Goal: Task Accomplishment & Management: Use online tool/utility

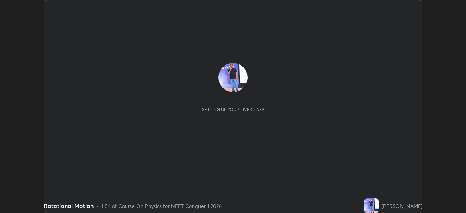
scroll to position [213, 466]
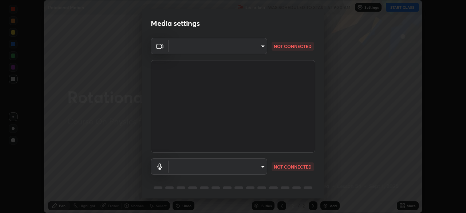
type input "1bbcfe3b1127be24ba7fa125fb83cb152f85e15c96893178e4a5d271d47187f7"
type input "communications"
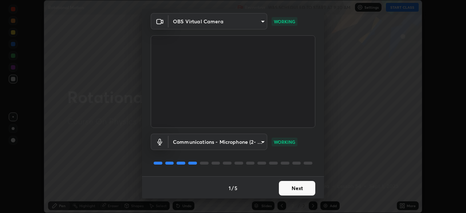
scroll to position [26, 0]
click at [295, 187] on button "Next" at bounding box center [297, 187] width 36 height 15
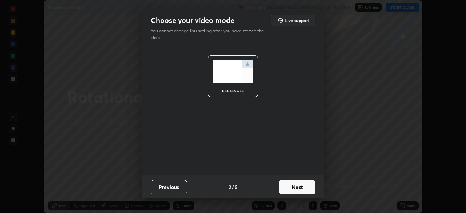
scroll to position [0, 0]
click at [296, 189] on button "Next" at bounding box center [297, 187] width 36 height 15
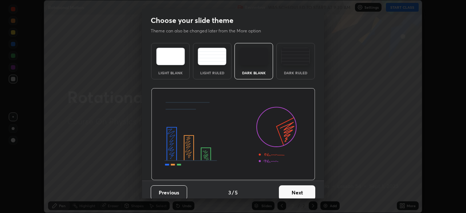
click at [299, 192] on button "Next" at bounding box center [297, 192] width 36 height 15
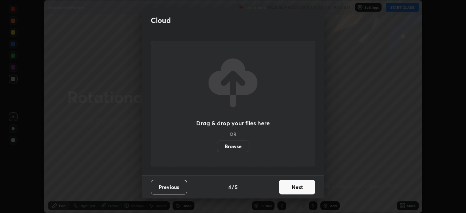
click at [281, 193] on button "Next" at bounding box center [297, 187] width 36 height 15
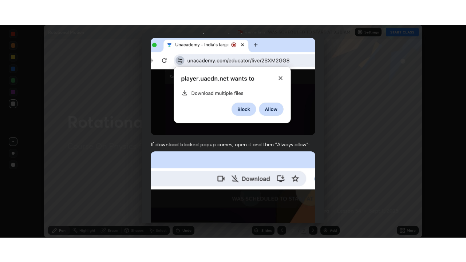
scroll to position [174, 0]
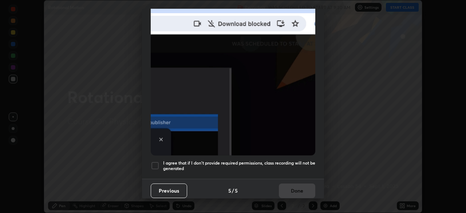
click at [179, 164] on h5 "I agree that if I don't provide required permissions, class recording will not …" at bounding box center [239, 165] width 152 height 11
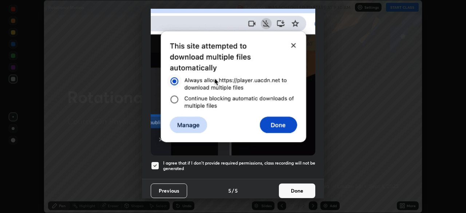
click at [292, 187] on button "Done" at bounding box center [297, 190] width 36 height 15
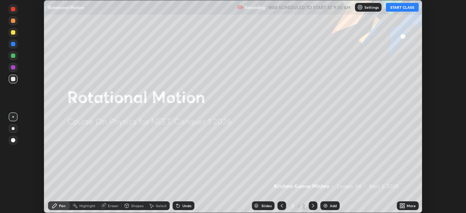
click at [401, 204] on icon at bounding box center [401, 204] width 2 height 2
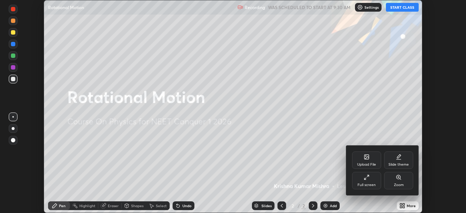
click at [367, 179] on icon at bounding box center [367, 177] width 6 height 6
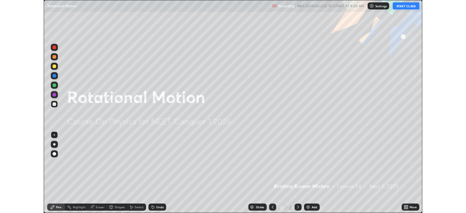
scroll to position [262, 466]
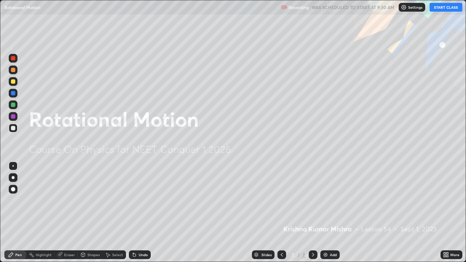
click at [446, 10] on button "START CLASS" at bounding box center [446, 7] width 33 height 9
click at [330, 213] on div "Add" at bounding box center [329, 254] width 19 height 9
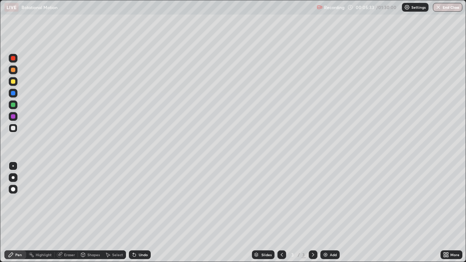
click at [14, 82] on div at bounding box center [13, 81] width 4 height 4
click at [15, 82] on div at bounding box center [13, 81] width 4 height 4
click at [140, 213] on div "Undo" at bounding box center [143, 255] width 9 height 4
click at [139, 213] on div "Undo" at bounding box center [143, 255] width 9 height 4
click at [140, 213] on div "Undo" at bounding box center [143, 255] width 9 height 4
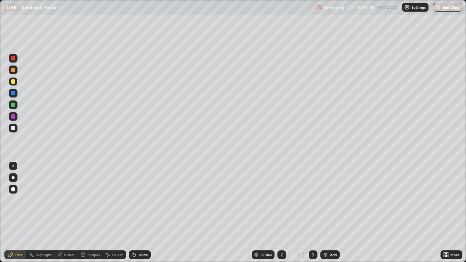
click at [92, 213] on div "Shapes" at bounding box center [93, 255] width 12 height 4
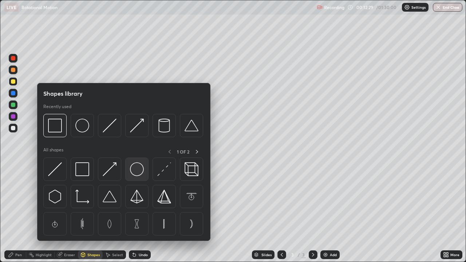
click at [138, 171] on img at bounding box center [137, 169] width 14 height 14
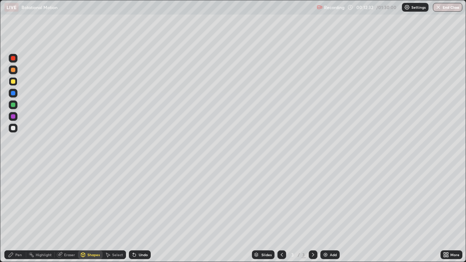
click at [21, 213] on div "Pen" at bounding box center [18, 255] width 7 height 4
click at [332, 213] on div "Add" at bounding box center [333, 255] width 7 height 4
click at [330, 213] on div "Add" at bounding box center [333, 255] width 7 height 4
click at [13, 128] on div at bounding box center [13, 128] width 4 height 4
click at [14, 105] on div at bounding box center [13, 105] width 4 height 4
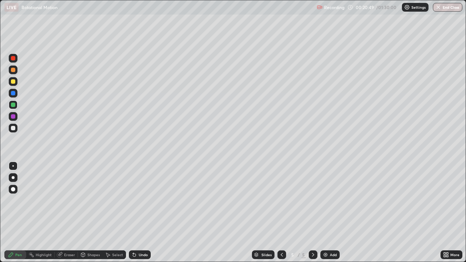
click at [142, 213] on div "Undo" at bounding box center [143, 255] width 9 height 4
click at [92, 213] on div "Shapes" at bounding box center [93, 255] width 12 height 4
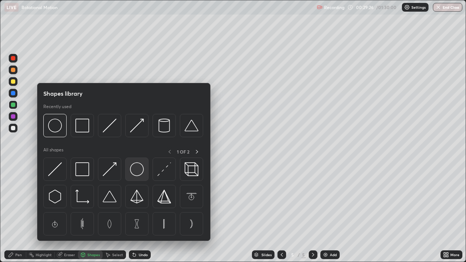
click at [134, 174] on img at bounding box center [137, 169] width 14 height 14
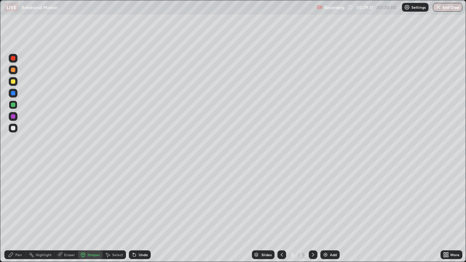
click at [21, 213] on div "Pen" at bounding box center [15, 254] width 22 height 9
click at [9, 82] on div at bounding box center [13, 81] width 9 height 9
click at [139, 213] on div "Undo" at bounding box center [143, 255] width 9 height 4
click at [139, 213] on div "Undo" at bounding box center [140, 254] width 22 height 9
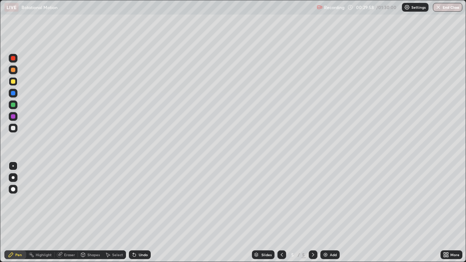
click at [138, 213] on div "Undo" at bounding box center [140, 254] width 22 height 9
click at [139, 213] on div "Undo" at bounding box center [143, 255] width 9 height 4
click at [139, 213] on div "Undo" at bounding box center [140, 254] width 22 height 9
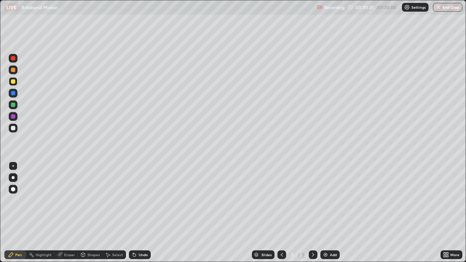
click at [141, 213] on div "Undo" at bounding box center [143, 255] width 9 height 4
click at [141, 213] on div "Undo" at bounding box center [140, 254] width 22 height 9
click at [143, 213] on div "Undo" at bounding box center [143, 255] width 9 height 4
click at [329, 213] on div "Add" at bounding box center [329, 254] width 19 height 9
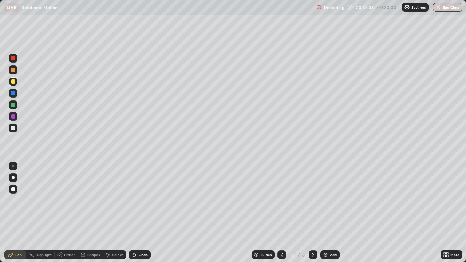
click at [143, 213] on div "Undo" at bounding box center [143, 255] width 9 height 4
click at [142, 213] on div "Undo" at bounding box center [143, 255] width 9 height 4
click at [143, 213] on div "Undo" at bounding box center [143, 255] width 9 height 4
click at [15, 127] on div at bounding box center [13, 128] width 4 height 4
click at [92, 213] on div "Shapes" at bounding box center [93, 255] width 12 height 4
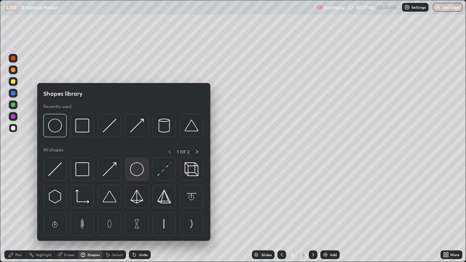
click at [140, 168] on img at bounding box center [137, 169] width 14 height 14
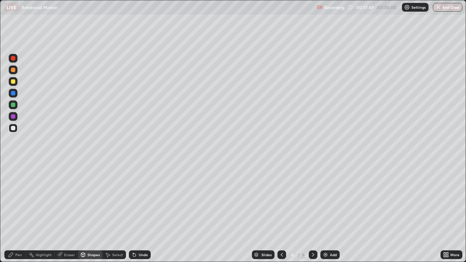
click at [18, 213] on div "Pen" at bounding box center [18, 255] width 7 height 4
click at [14, 116] on div at bounding box center [13, 116] width 4 height 4
click at [139, 213] on div "Undo" at bounding box center [140, 254] width 22 height 9
click at [91, 213] on div "Shapes" at bounding box center [93, 255] width 12 height 4
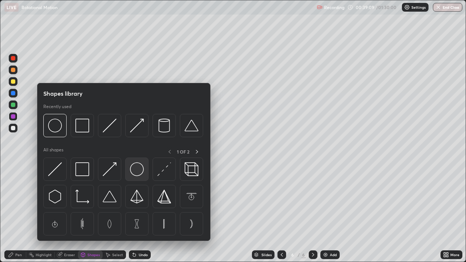
click at [137, 170] on img at bounding box center [137, 169] width 14 height 14
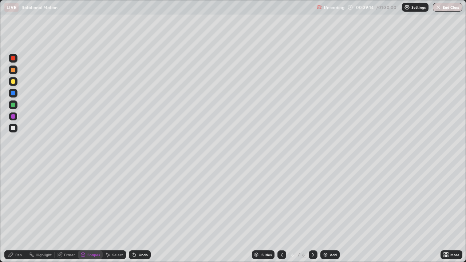
click at [20, 213] on div "Pen" at bounding box center [18, 255] width 7 height 4
click at [139, 213] on div "Undo" at bounding box center [143, 255] width 9 height 4
click at [143, 213] on div "Undo" at bounding box center [143, 255] width 9 height 4
click at [140, 213] on div "Undo" at bounding box center [143, 255] width 9 height 4
click at [15, 81] on div at bounding box center [13, 81] width 4 height 4
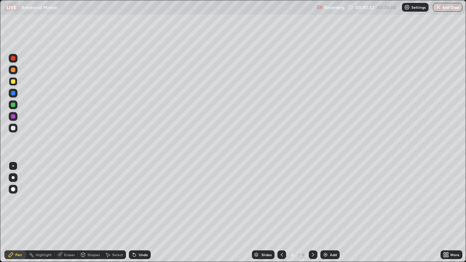
click at [142, 213] on div "Undo" at bounding box center [143, 255] width 9 height 4
click at [143, 213] on div "Undo" at bounding box center [143, 255] width 9 height 4
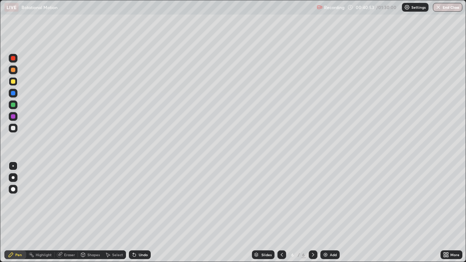
click at [142, 213] on div "Undo" at bounding box center [143, 255] width 9 height 4
click at [141, 213] on div "Undo" at bounding box center [143, 255] width 9 height 4
click at [14, 105] on div at bounding box center [13, 105] width 4 height 4
click at [324, 213] on div "Add" at bounding box center [329, 254] width 19 height 9
click at [15, 81] on div at bounding box center [13, 81] width 4 height 4
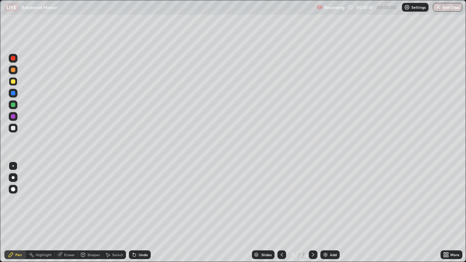
click at [92, 213] on div "Shapes" at bounding box center [90, 254] width 25 height 9
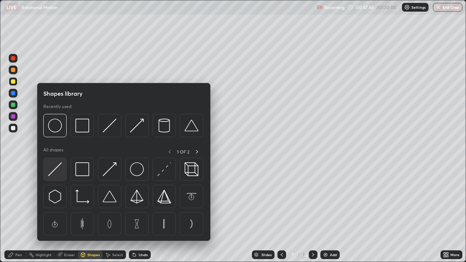
click at [58, 169] on img at bounding box center [55, 169] width 14 height 14
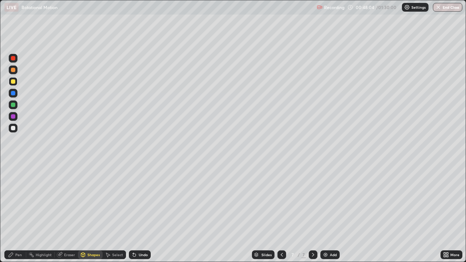
click at [19, 213] on div "Pen" at bounding box center [18, 255] width 7 height 4
click at [139, 213] on div "Undo" at bounding box center [143, 255] width 9 height 4
click at [143, 213] on div "Undo" at bounding box center [143, 255] width 9 height 4
click at [142, 213] on div "Undo" at bounding box center [143, 255] width 9 height 4
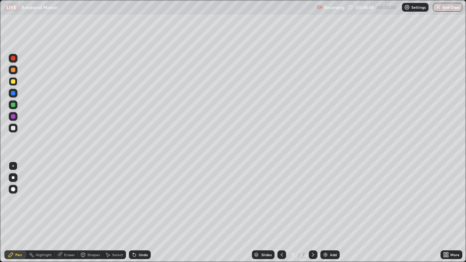
click at [70, 213] on div "Eraser" at bounding box center [69, 255] width 11 height 4
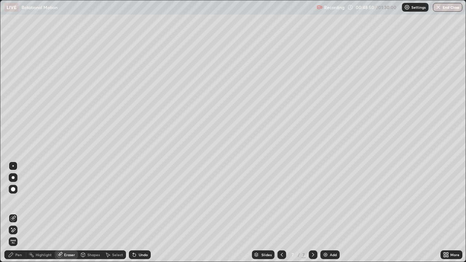
click at [16, 213] on div "Pen" at bounding box center [18, 255] width 7 height 4
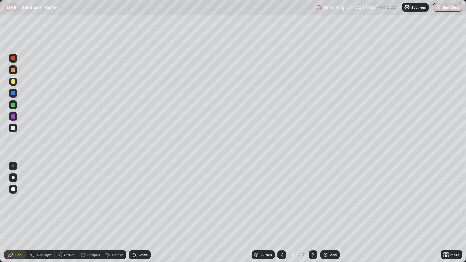
click at [13, 103] on div at bounding box center [13, 105] width 4 height 4
click at [12, 116] on div at bounding box center [13, 116] width 4 height 4
click at [14, 82] on div at bounding box center [13, 81] width 4 height 4
click at [143, 213] on div "Undo" at bounding box center [143, 255] width 9 height 4
click at [14, 129] on div at bounding box center [13, 128] width 4 height 4
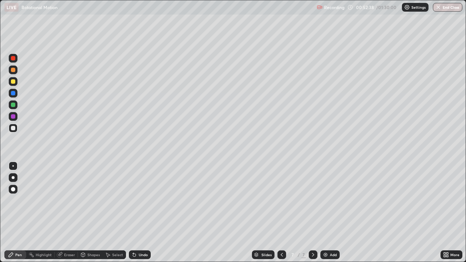
click at [68, 213] on div "Eraser" at bounding box center [69, 255] width 11 height 4
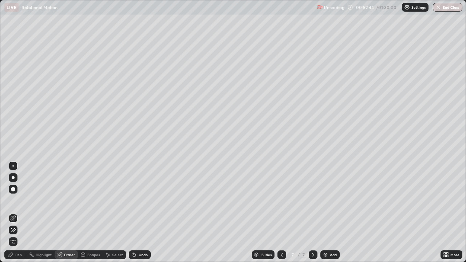
click at [18, 213] on div "Pen" at bounding box center [15, 254] width 22 height 9
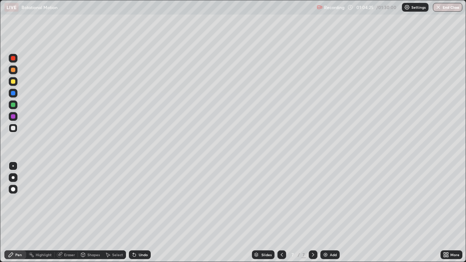
click at [327, 213] on div "Add" at bounding box center [329, 254] width 19 height 9
click at [13, 82] on div at bounding box center [13, 81] width 4 height 4
click at [12, 71] on div at bounding box center [13, 70] width 4 height 4
click at [16, 84] on div at bounding box center [13, 81] width 9 height 9
click at [332, 213] on div "Add" at bounding box center [333, 255] width 7 height 4
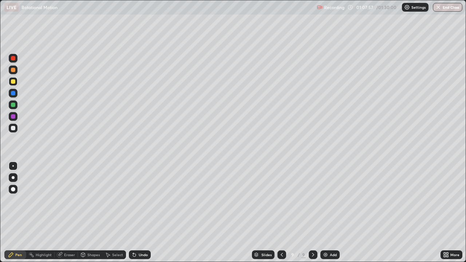
click at [13, 70] on div at bounding box center [13, 70] width 4 height 4
click at [15, 82] on div at bounding box center [13, 81] width 4 height 4
click at [70, 213] on div "Eraser" at bounding box center [66, 254] width 23 height 9
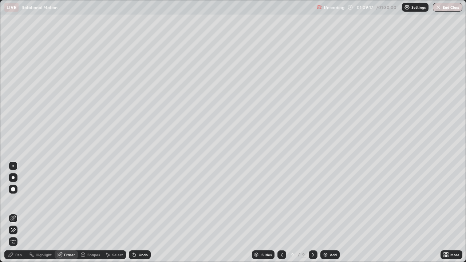
click at [21, 213] on div "Pen" at bounding box center [15, 254] width 22 height 9
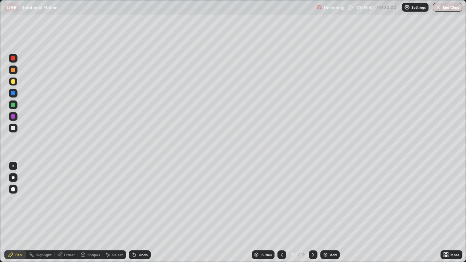
click at [142, 213] on div "Undo" at bounding box center [143, 255] width 9 height 4
click at [12, 127] on div at bounding box center [13, 128] width 4 height 4
click at [69, 213] on div "Eraser" at bounding box center [69, 255] width 11 height 4
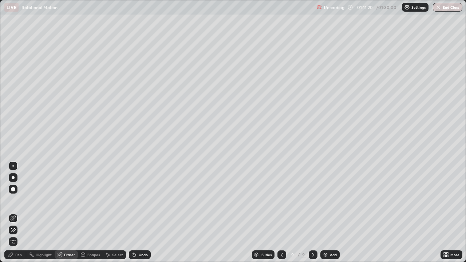
click at [16, 213] on div "Pen" at bounding box center [18, 255] width 7 height 4
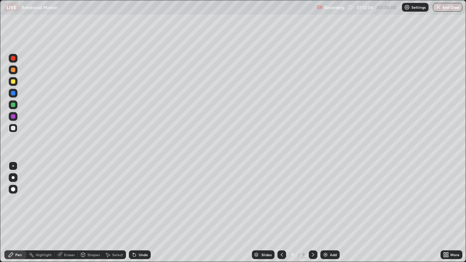
click at [139, 213] on div "Undo" at bounding box center [143, 255] width 9 height 4
click at [140, 213] on div "Undo" at bounding box center [140, 254] width 22 height 9
click at [147, 213] on div "Undo" at bounding box center [140, 254] width 22 height 9
click at [331, 213] on div "Add" at bounding box center [333, 255] width 7 height 4
click at [13, 82] on div at bounding box center [13, 81] width 4 height 4
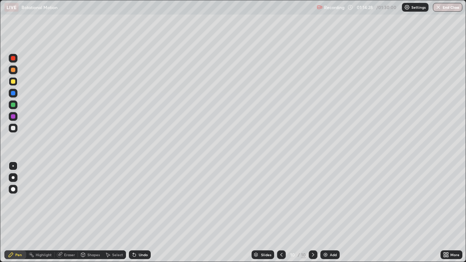
click at [16, 129] on div at bounding box center [13, 128] width 9 height 9
click at [141, 213] on div "Undo" at bounding box center [143, 255] width 9 height 4
click at [143, 213] on div "Undo" at bounding box center [143, 255] width 9 height 4
click at [142, 213] on div "Undo" at bounding box center [143, 255] width 9 height 4
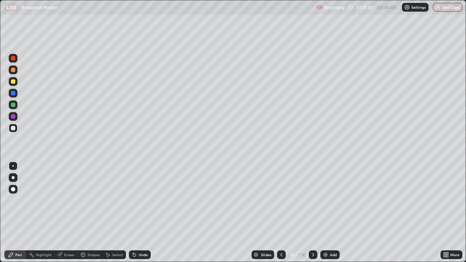
click at [141, 213] on div "Undo" at bounding box center [143, 255] width 9 height 4
click at [141, 213] on div "Undo" at bounding box center [140, 254] width 22 height 9
click at [141, 213] on div "Undo" at bounding box center [143, 255] width 9 height 4
click at [330, 213] on div "Add" at bounding box center [333, 255] width 7 height 4
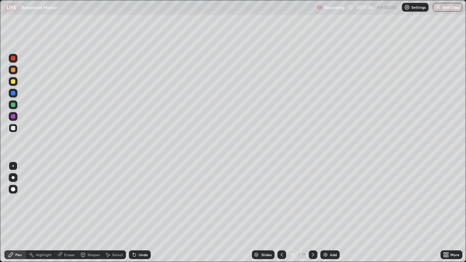
click at [15, 83] on div at bounding box center [13, 81] width 4 height 4
click at [14, 129] on div at bounding box center [13, 128] width 4 height 4
click at [439, 7] on img "button" at bounding box center [439, 7] width 6 height 6
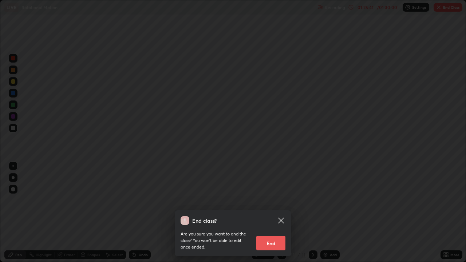
click at [270, 213] on button "End" at bounding box center [270, 243] width 29 height 15
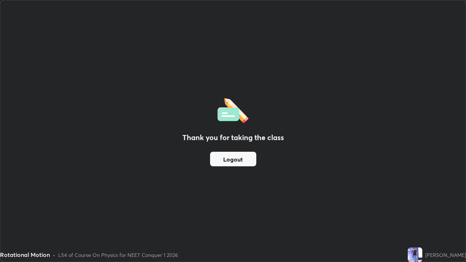
click at [241, 158] on button "Logout" at bounding box center [233, 159] width 46 height 15
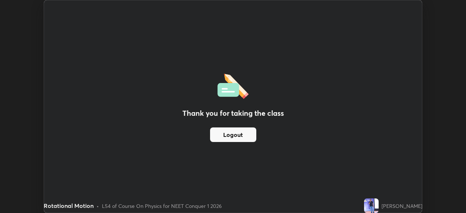
scroll to position [36191, 35937]
